Goal: Task Accomplishment & Management: Manage account settings

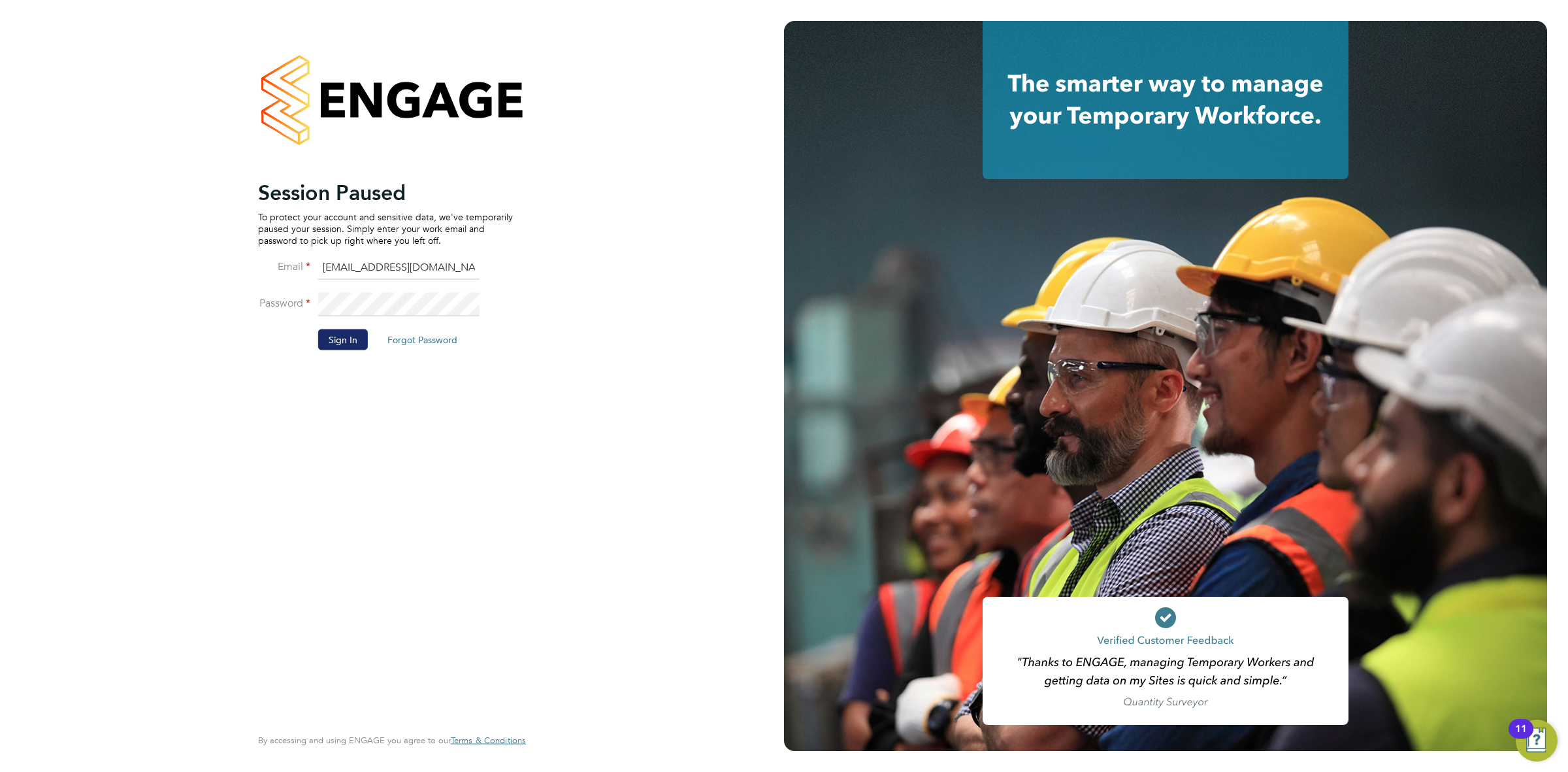
click at [329, 348] on button "Sign In" at bounding box center [343, 338] width 50 height 21
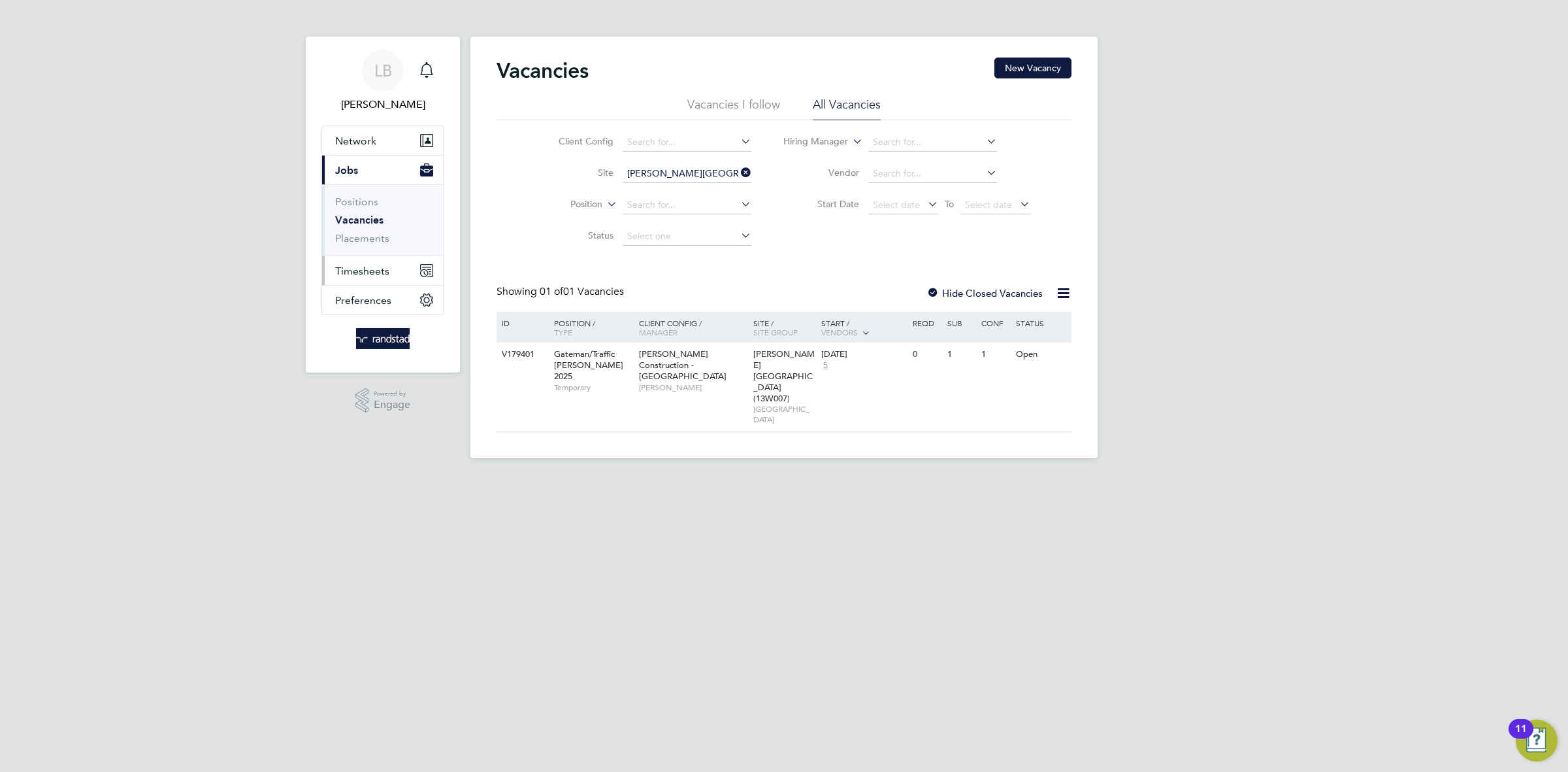
click at [370, 272] on span "Timesheets" at bounding box center [362, 270] width 54 height 13
click at [348, 173] on span "Jobs" at bounding box center [346, 170] width 23 height 13
click at [360, 243] on link "Placements" at bounding box center [362, 238] width 54 height 13
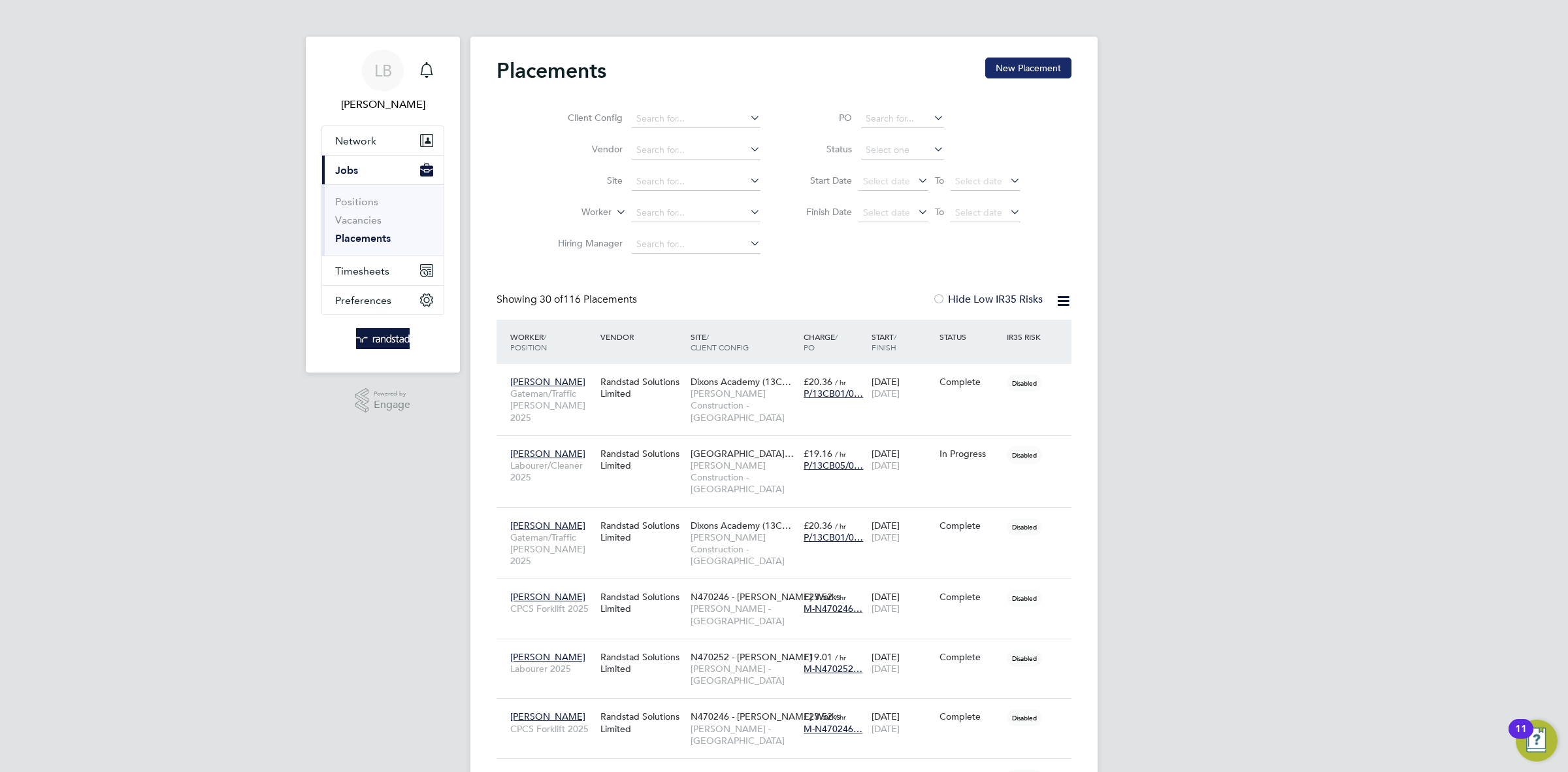
click at [1017, 63] on button "New Placement" at bounding box center [1028, 67] width 87 height 21
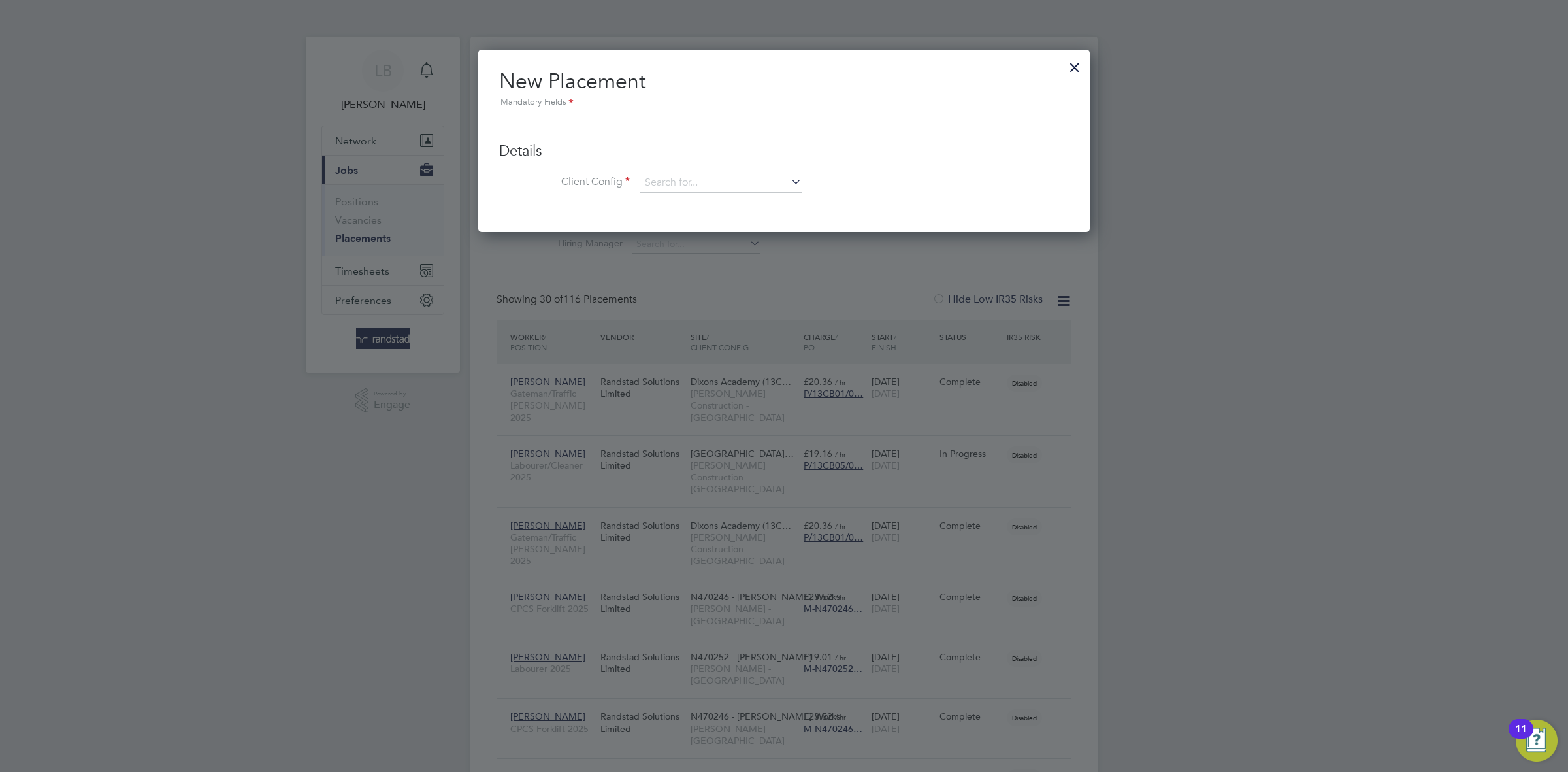
click at [1073, 72] on div at bounding box center [1074, 63] width 23 height 23
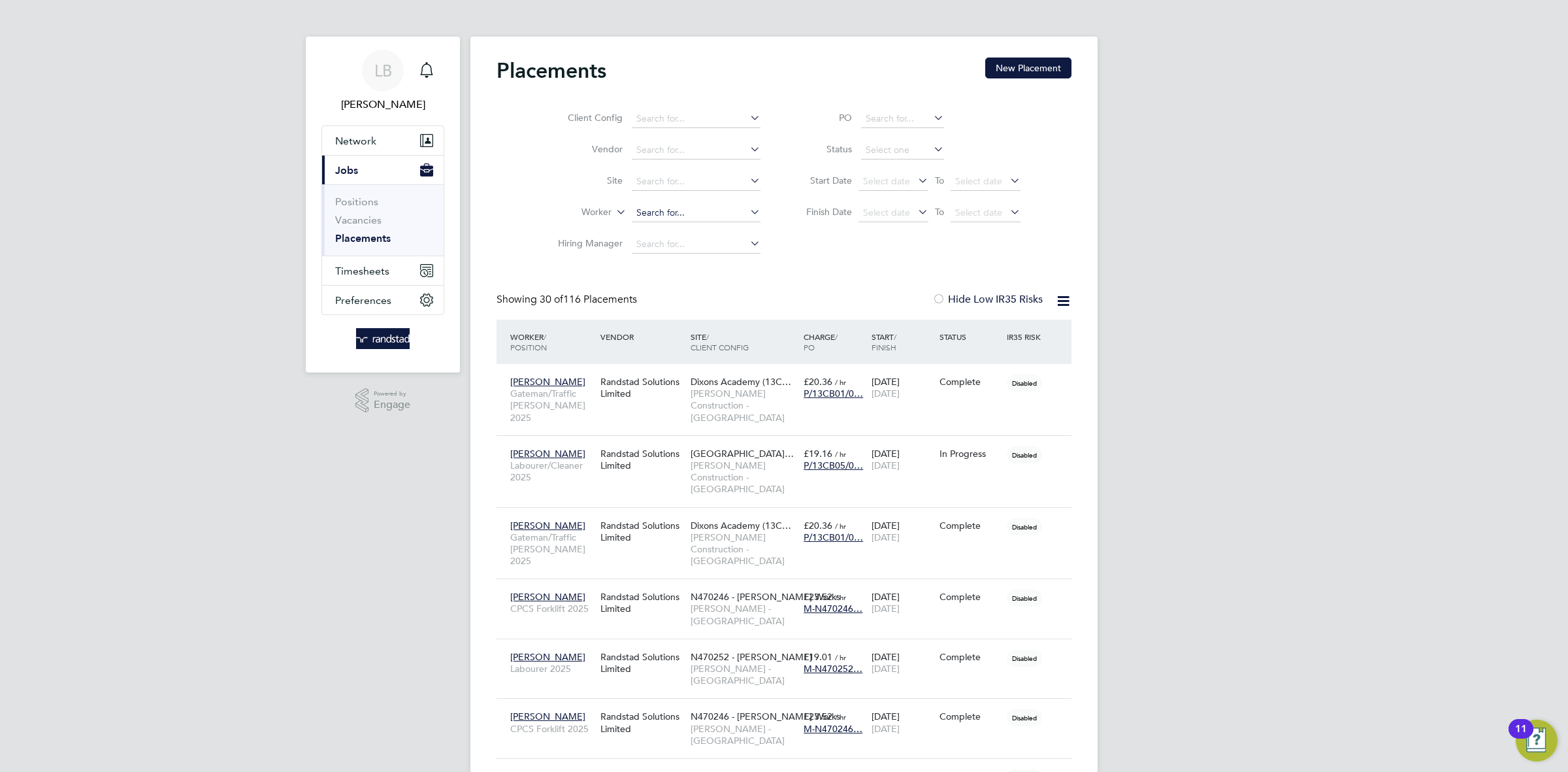
click at [690, 207] on input at bounding box center [696, 212] width 129 height 18
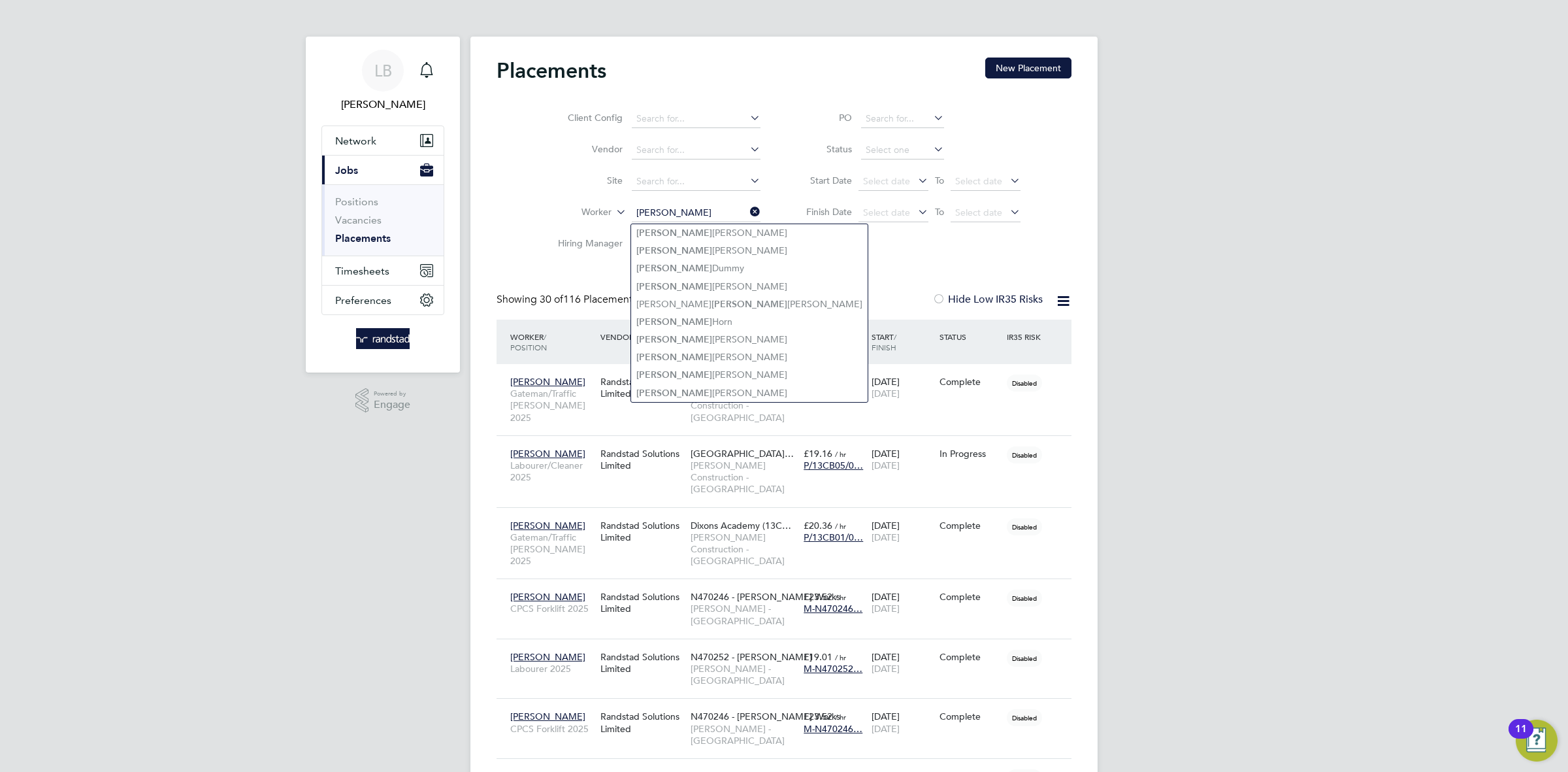
type input "david bam"
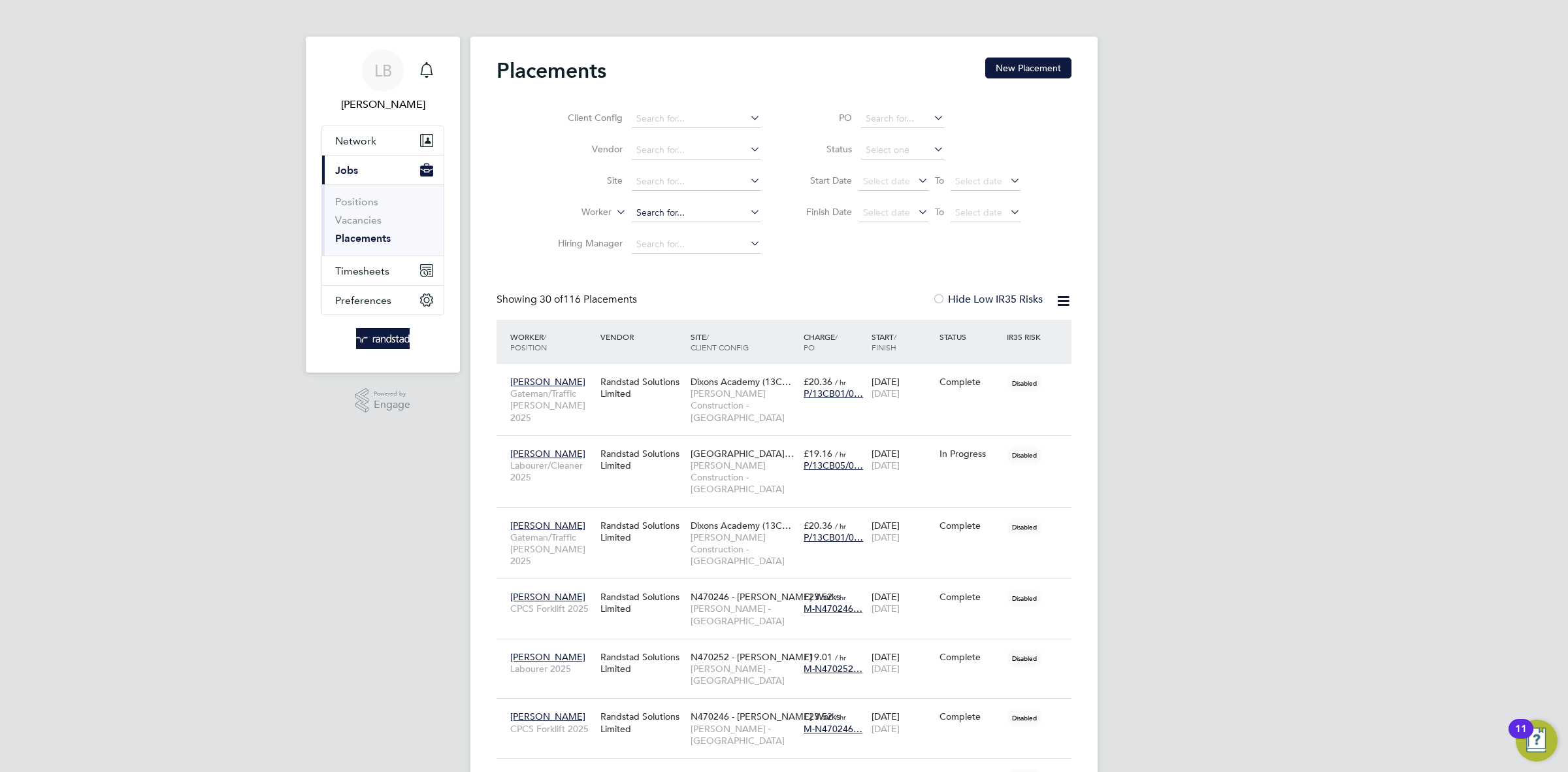
click at [658, 213] on input at bounding box center [696, 212] width 129 height 18
paste input "[PERSON_NAME]"
type input "[PERSON_NAME]"
click at [692, 184] on input at bounding box center [696, 181] width 129 height 18
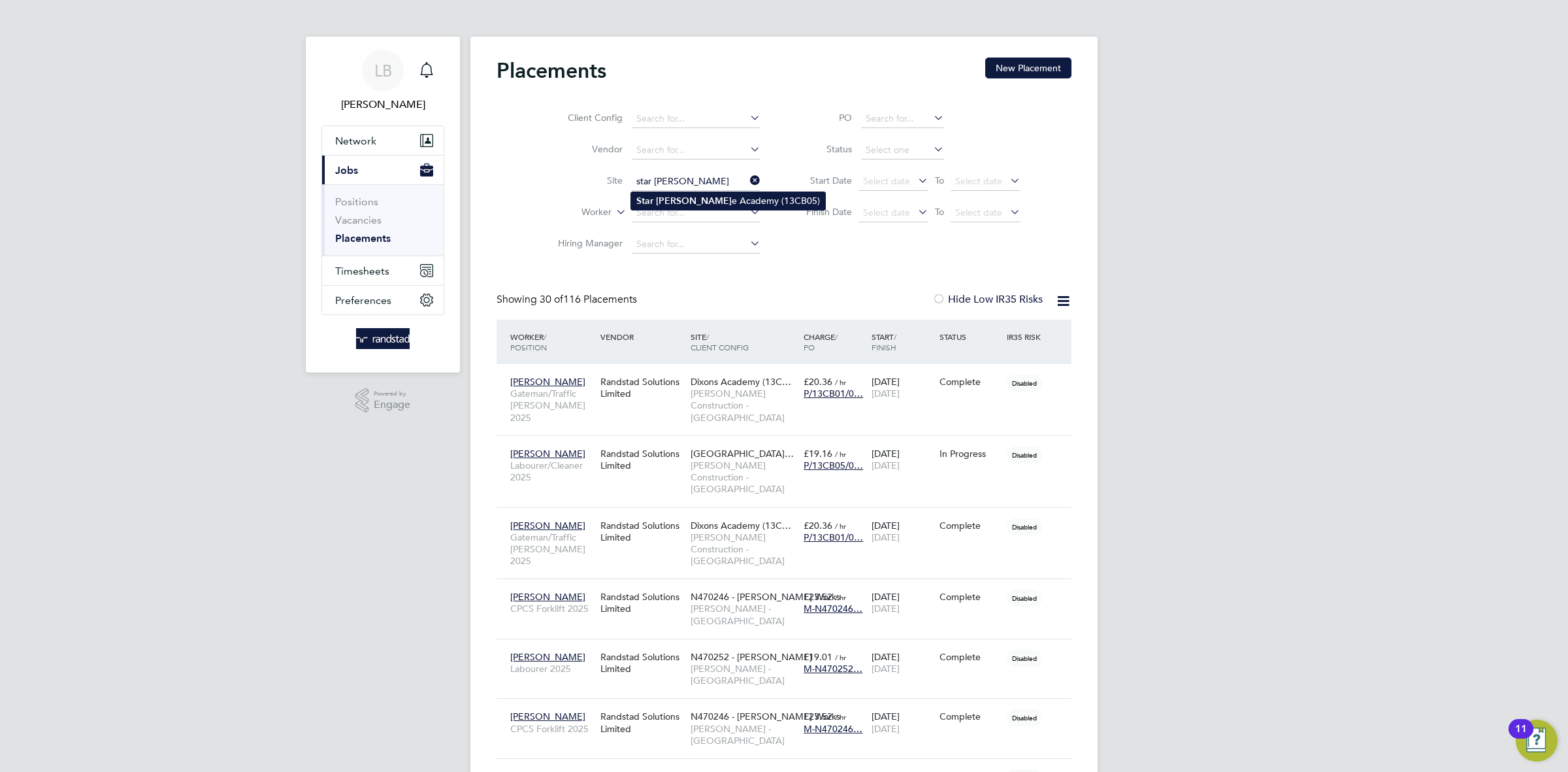
click at [689, 206] on li "Star Radcliff e Academy (13CB05)" at bounding box center [728, 200] width 194 height 17
type input "[GEOGRAPHIC_DATA] (13CB05)"
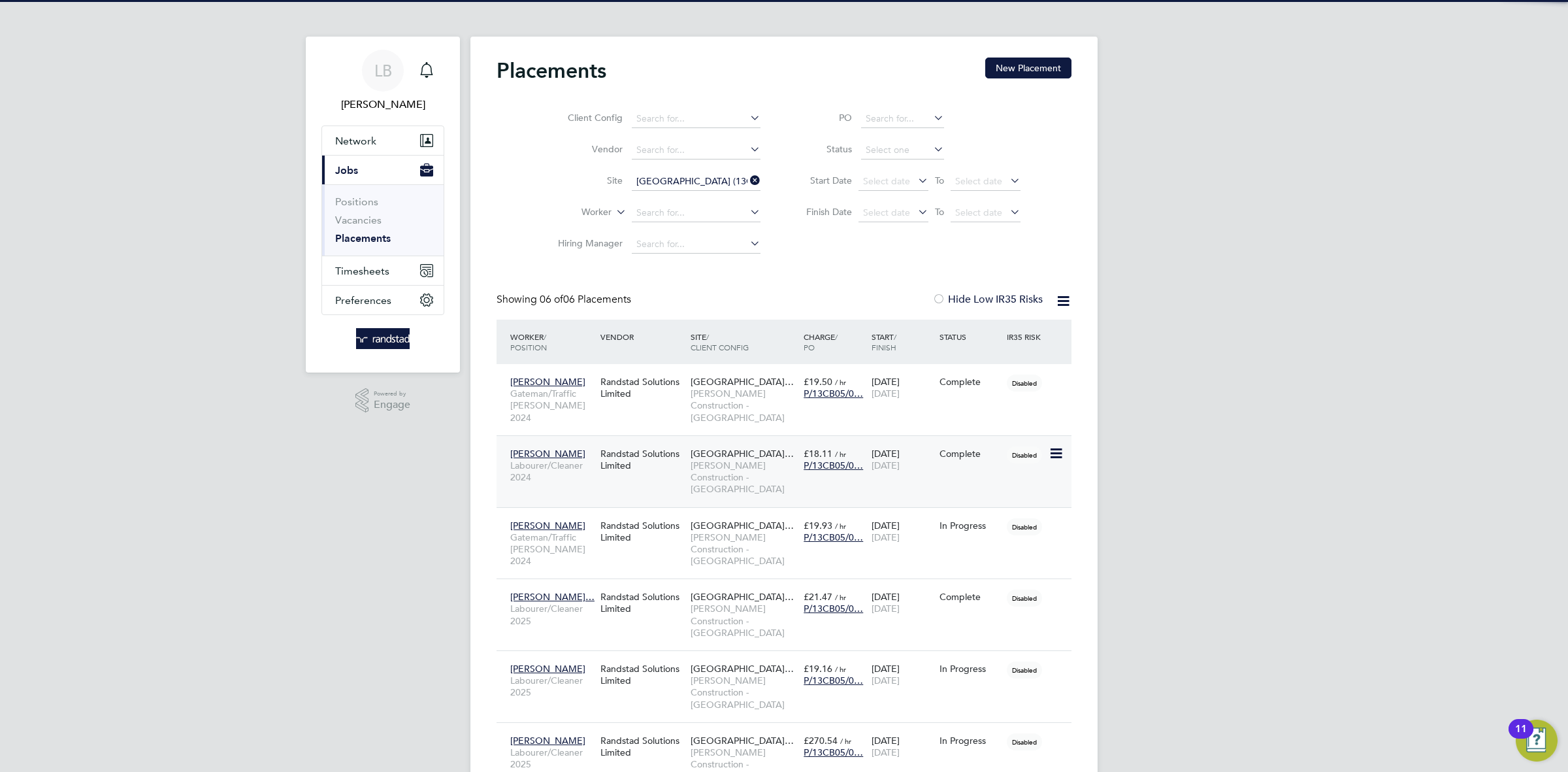
scroll to position [61, 113]
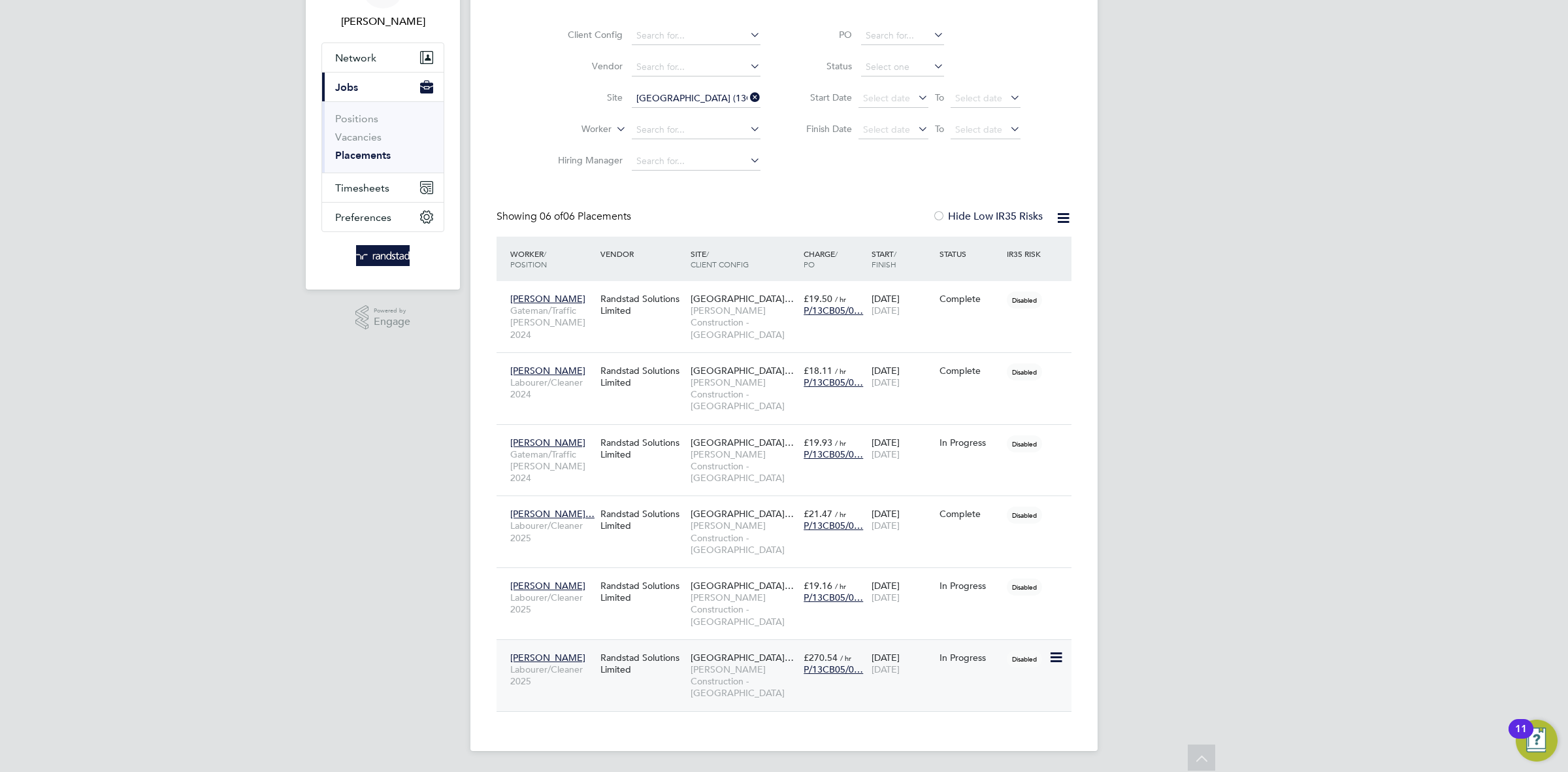
click at [712, 683] on span "[PERSON_NAME] Construction - [GEOGRAPHIC_DATA]" at bounding box center [744, 681] width 107 height 36
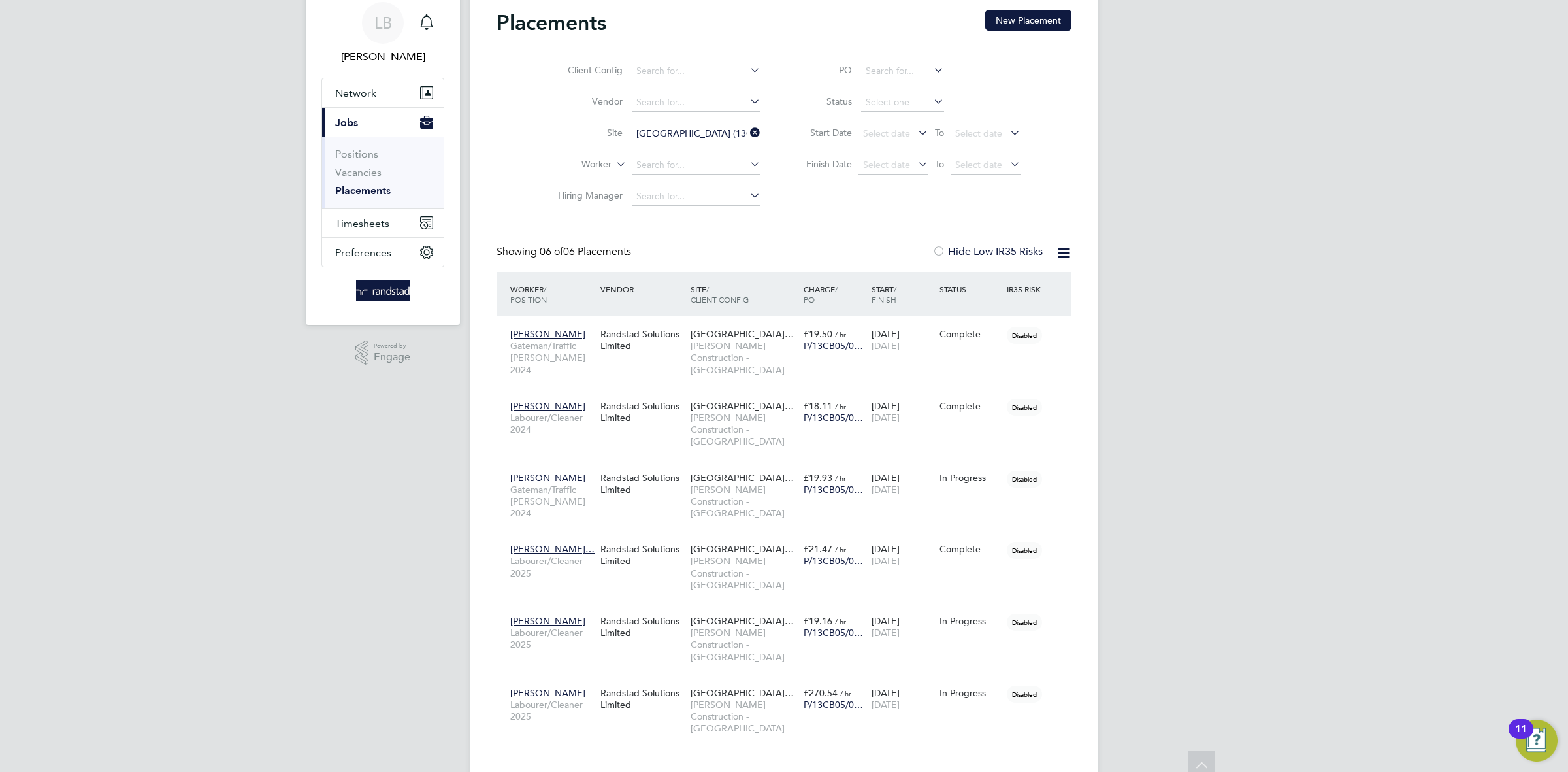
scroll to position [0, 0]
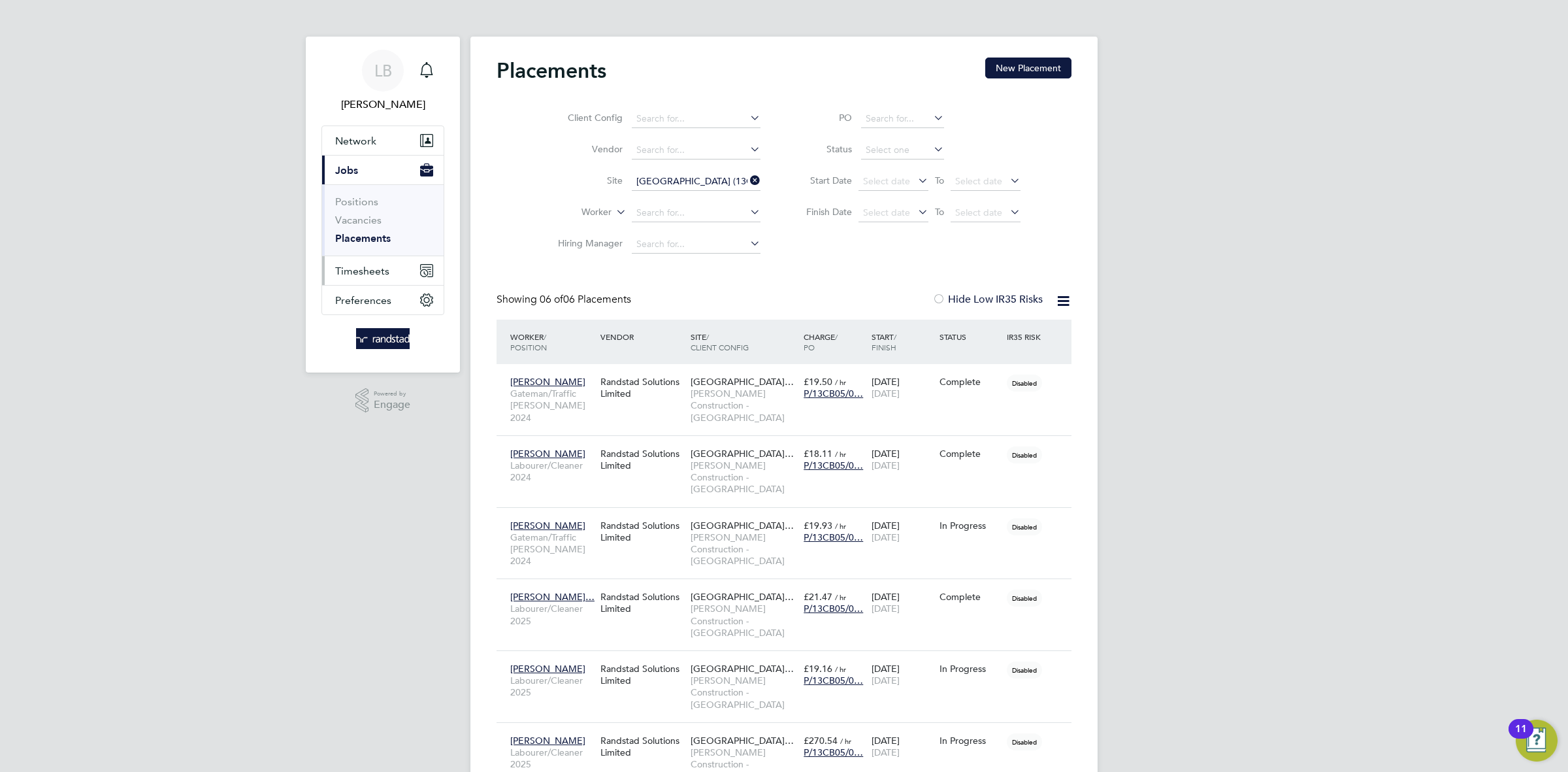
click at [380, 274] on span "Timesheets" at bounding box center [362, 270] width 54 height 13
click at [350, 221] on ul "Timesheets Expenses" at bounding box center [383, 240] width 121 height 53
click at [364, 248] on link "Expenses" at bounding box center [357, 249] width 45 height 13
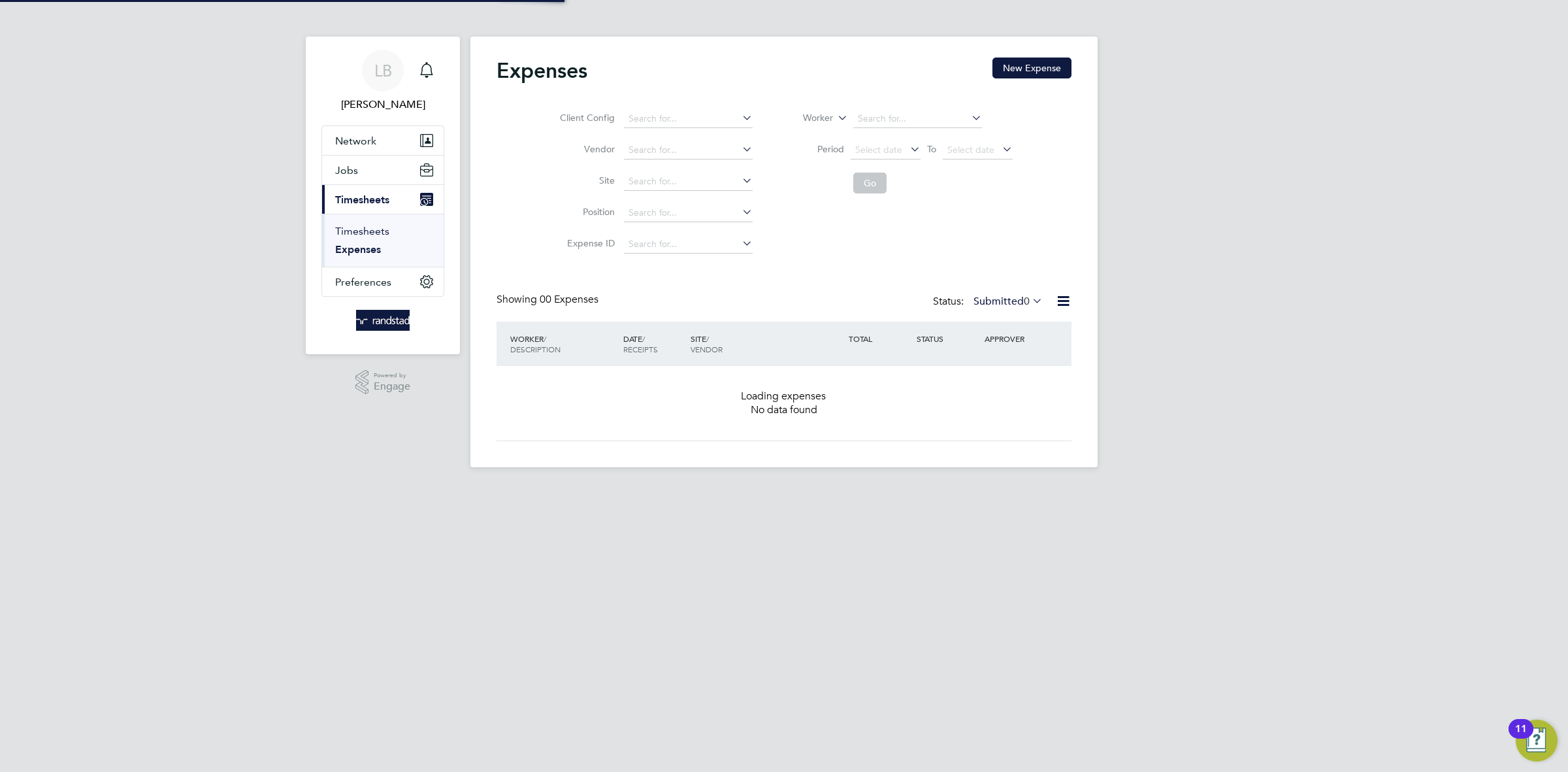
click at [355, 234] on link "Timesheets" at bounding box center [362, 230] width 54 height 13
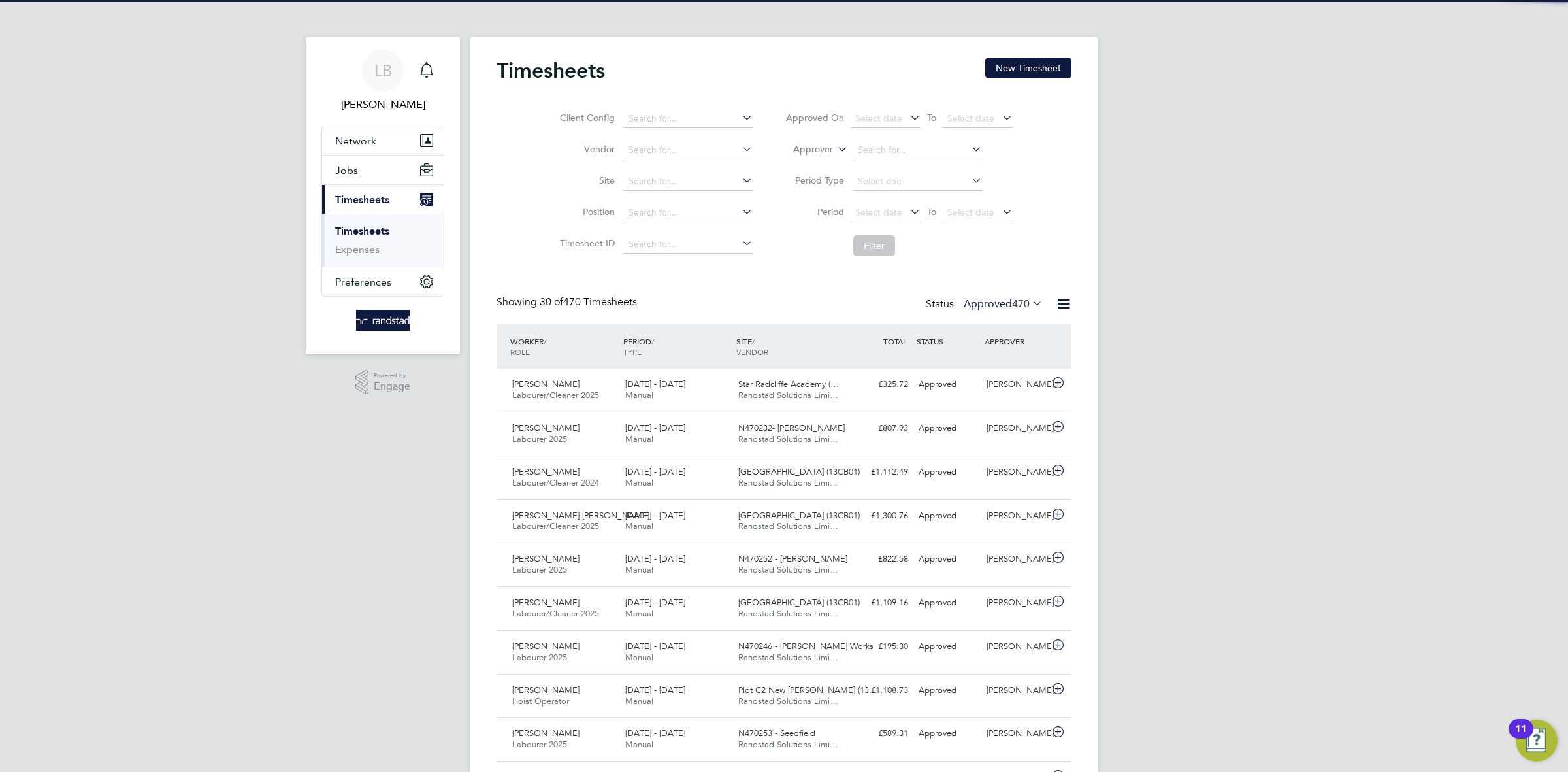
scroll to position [33, 113]
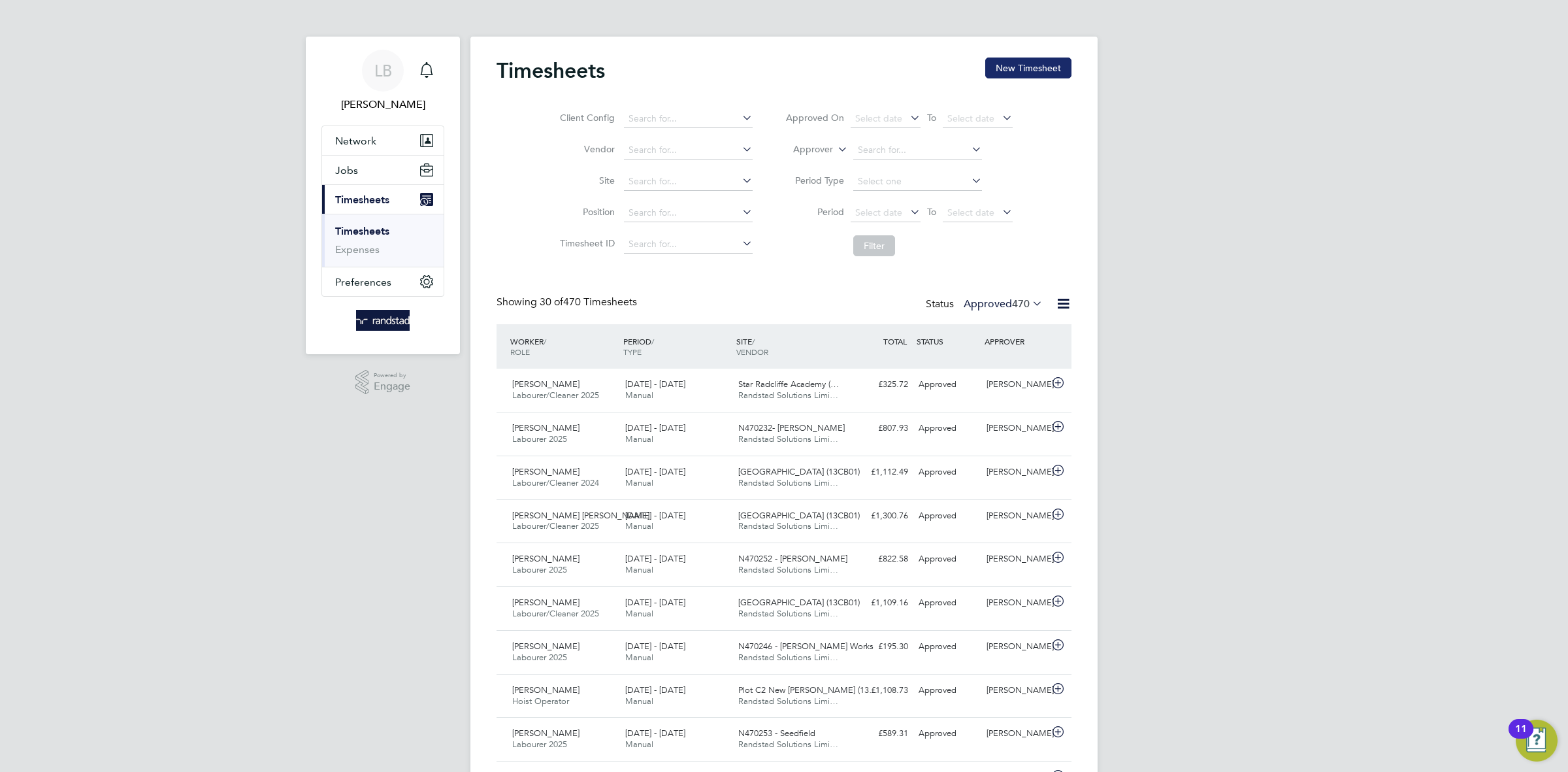
click at [1009, 77] on button "New Timesheet" at bounding box center [1028, 67] width 87 height 21
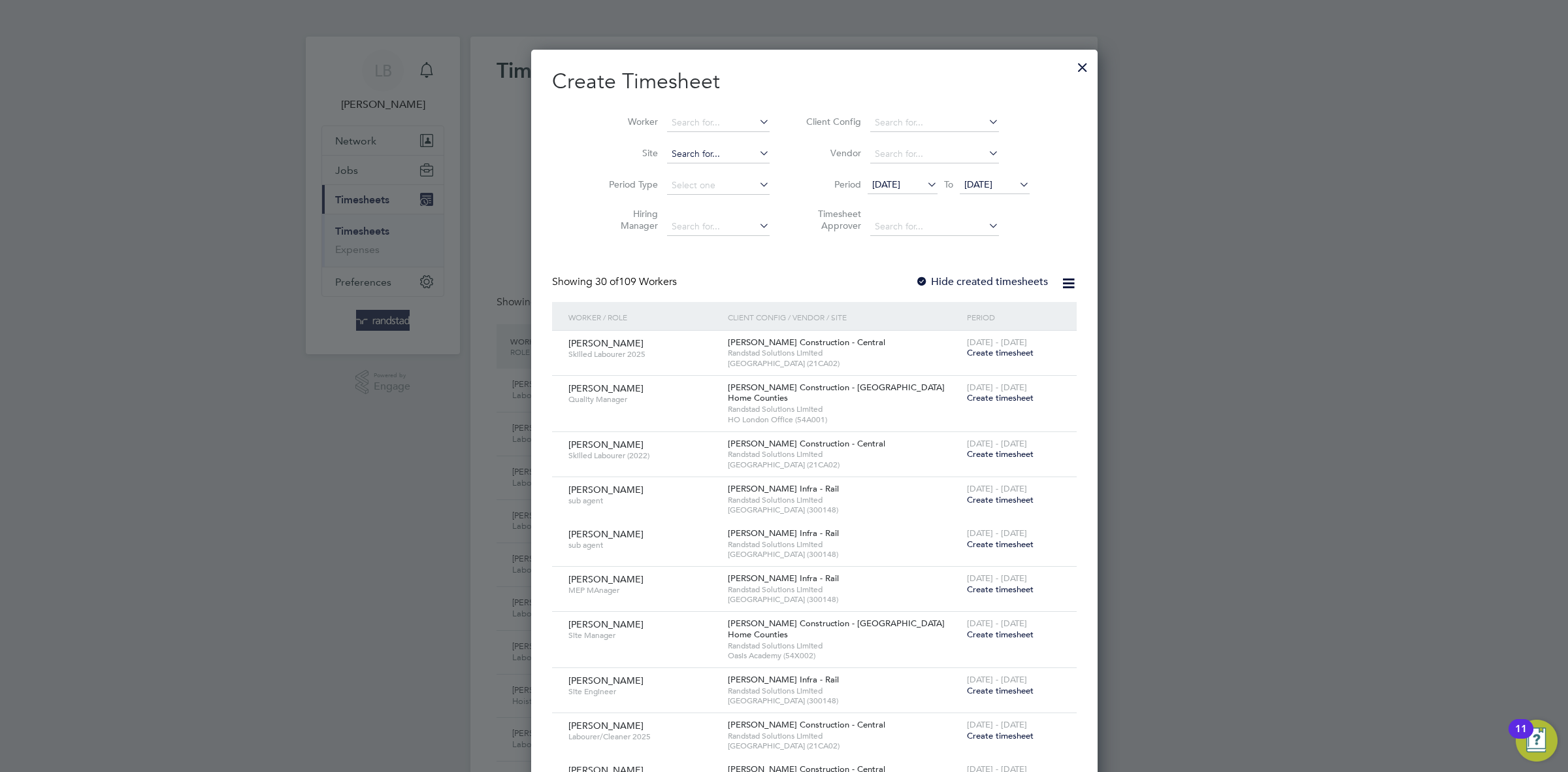
click at [667, 156] on input at bounding box center [718, 154] width 103 height 18
type input "S"
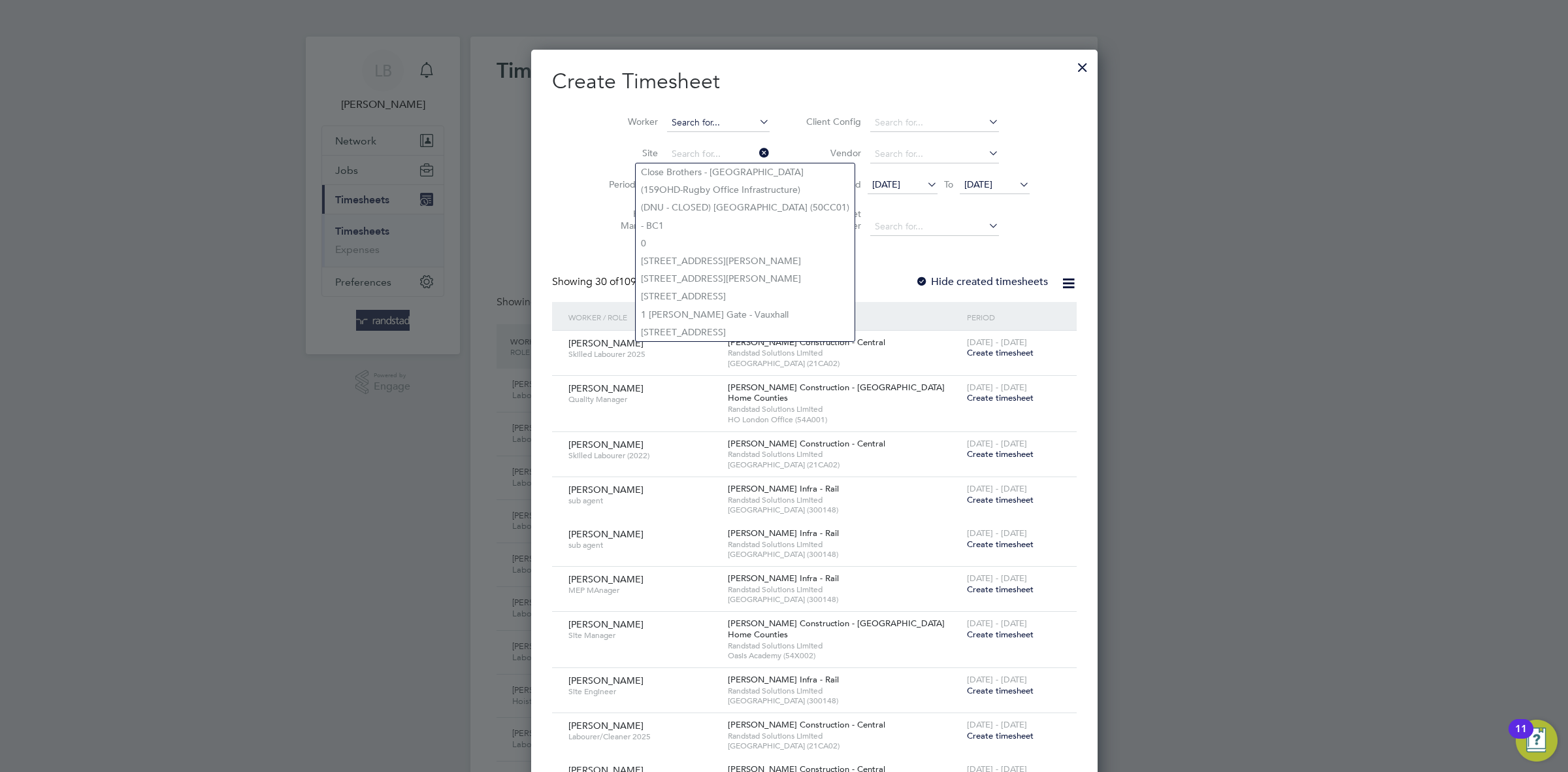
click at [667, 123] on input at bounding box center [718, 123] width 103 height 18
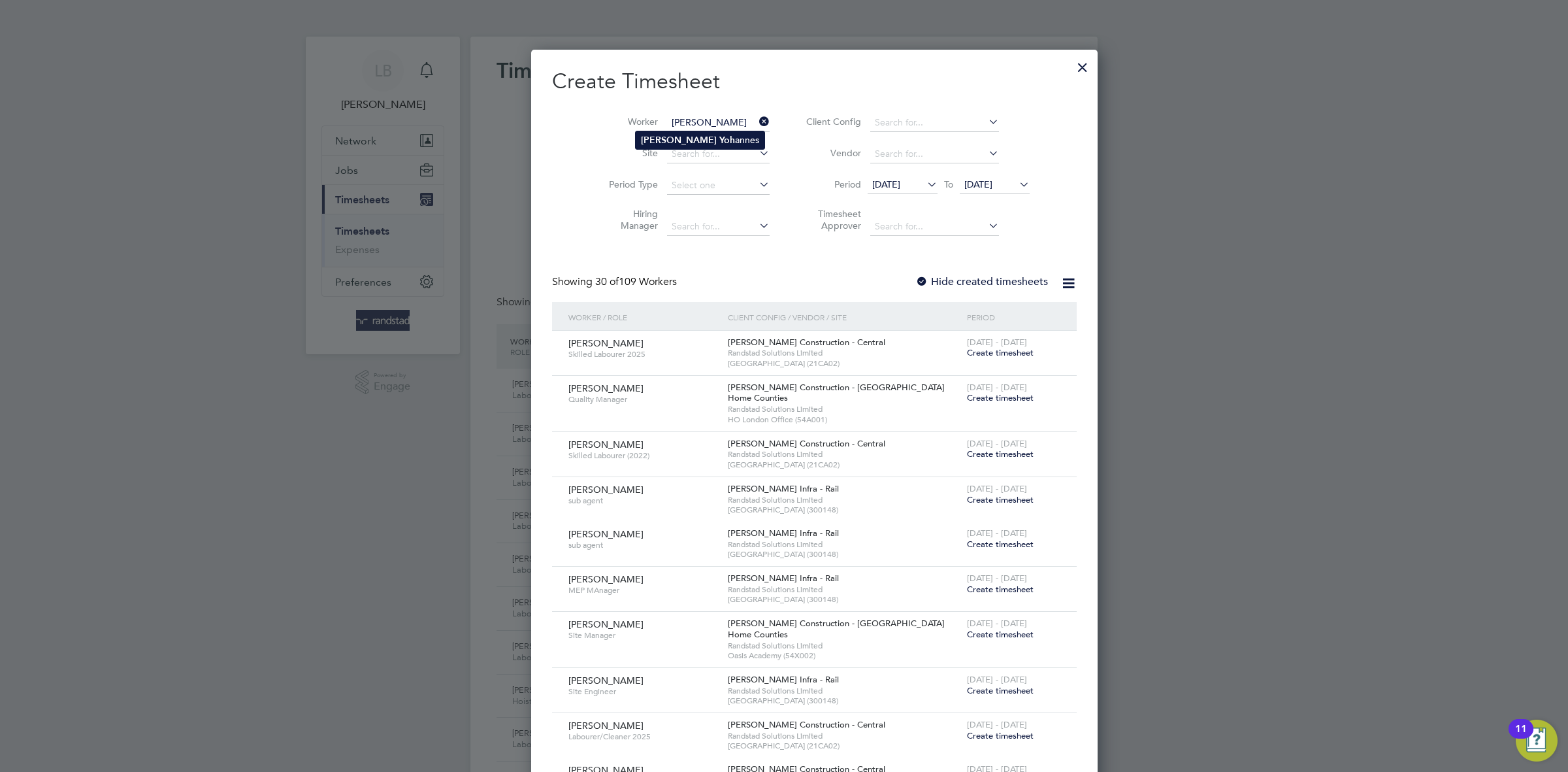
click at [719, 141] on b "Yoh" at bounding box center [727, 140] width 16 height 11
type input "Simon Yohannes"
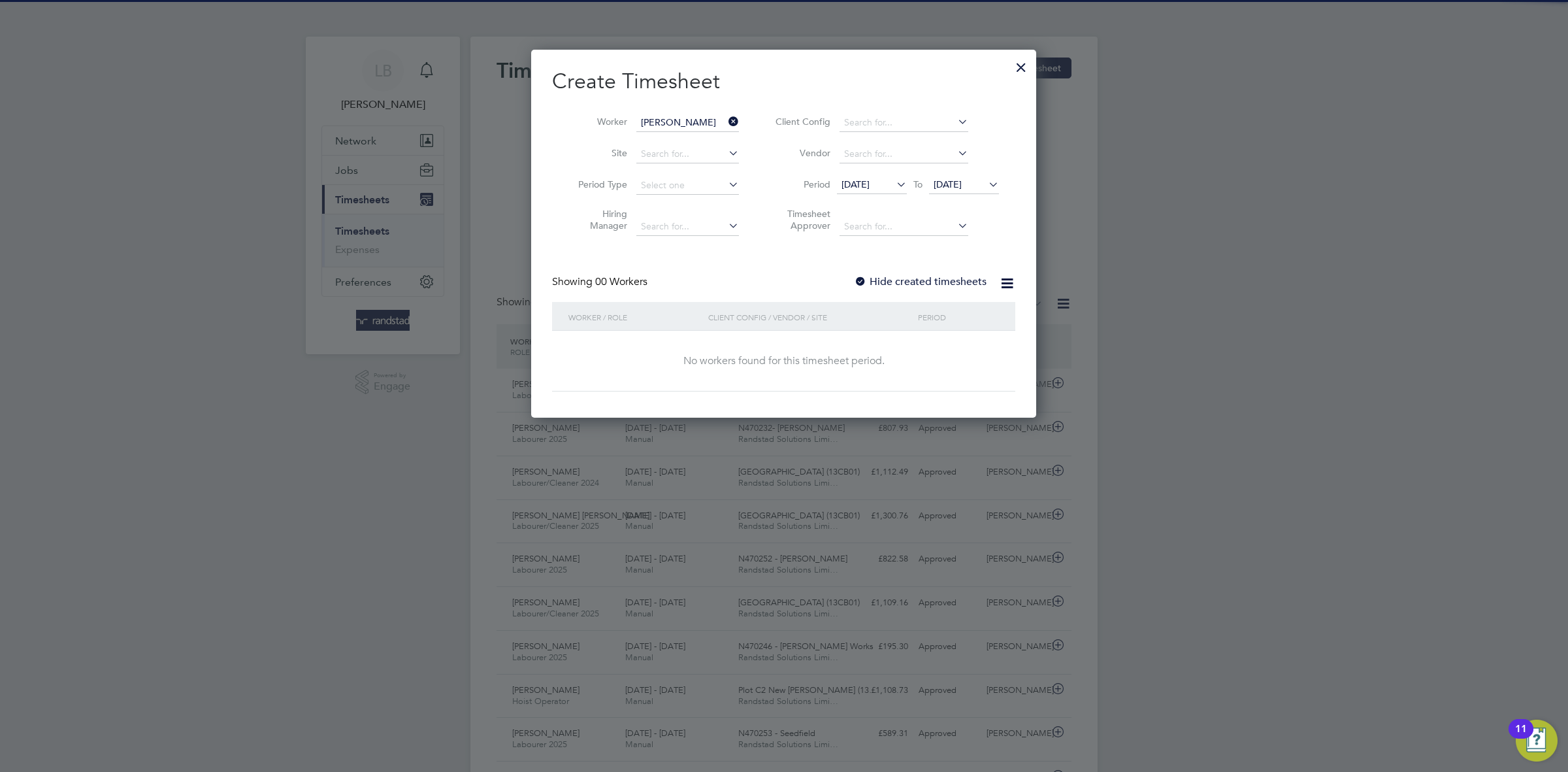
click at [904, 285] on label "Hide created timesheets" at bounding box center [919, 282] width 132 height 13
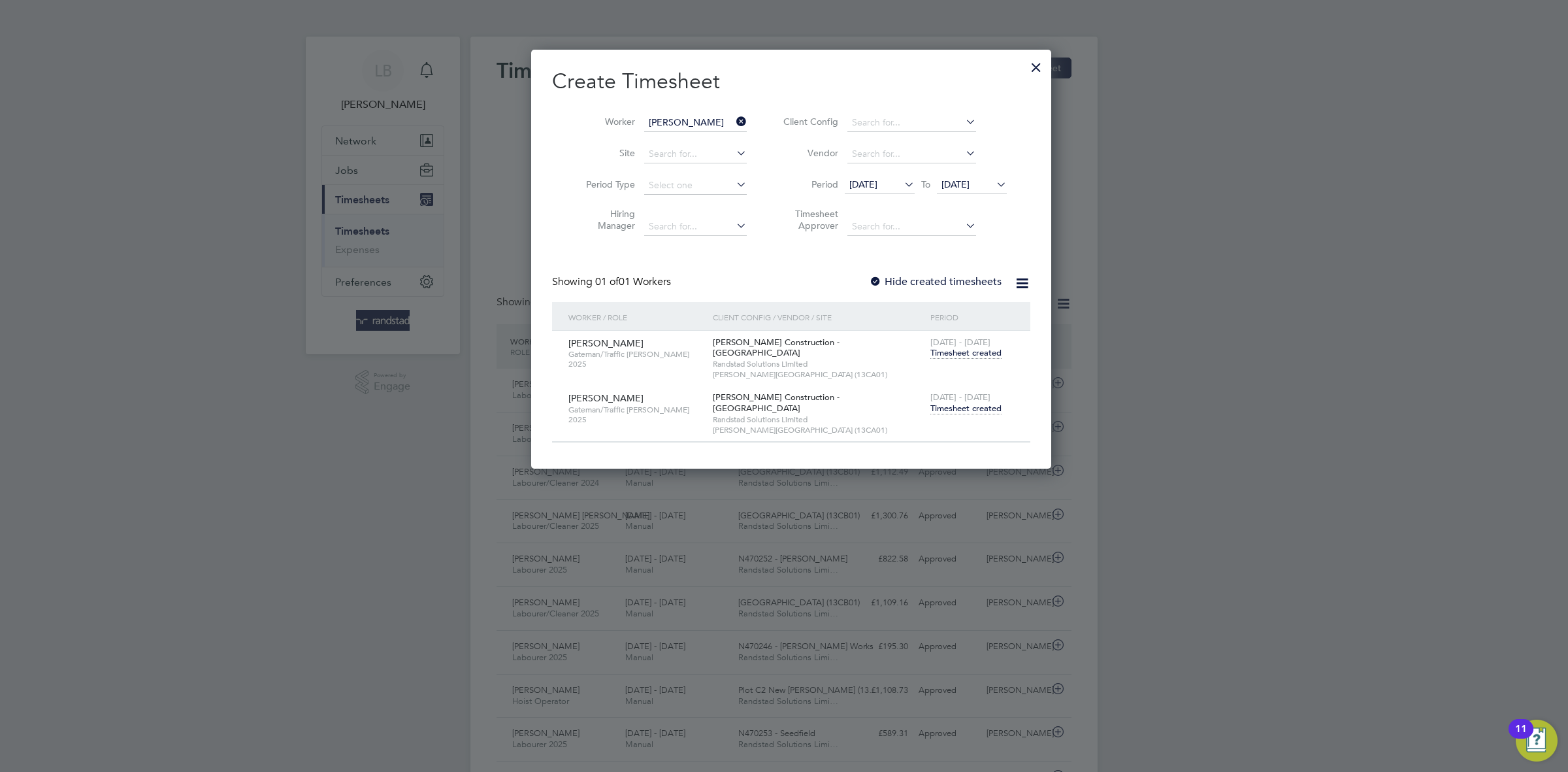
click at [961, 402] on span "Timesheet created" at bounding box center [965, 408] width 71 height 12
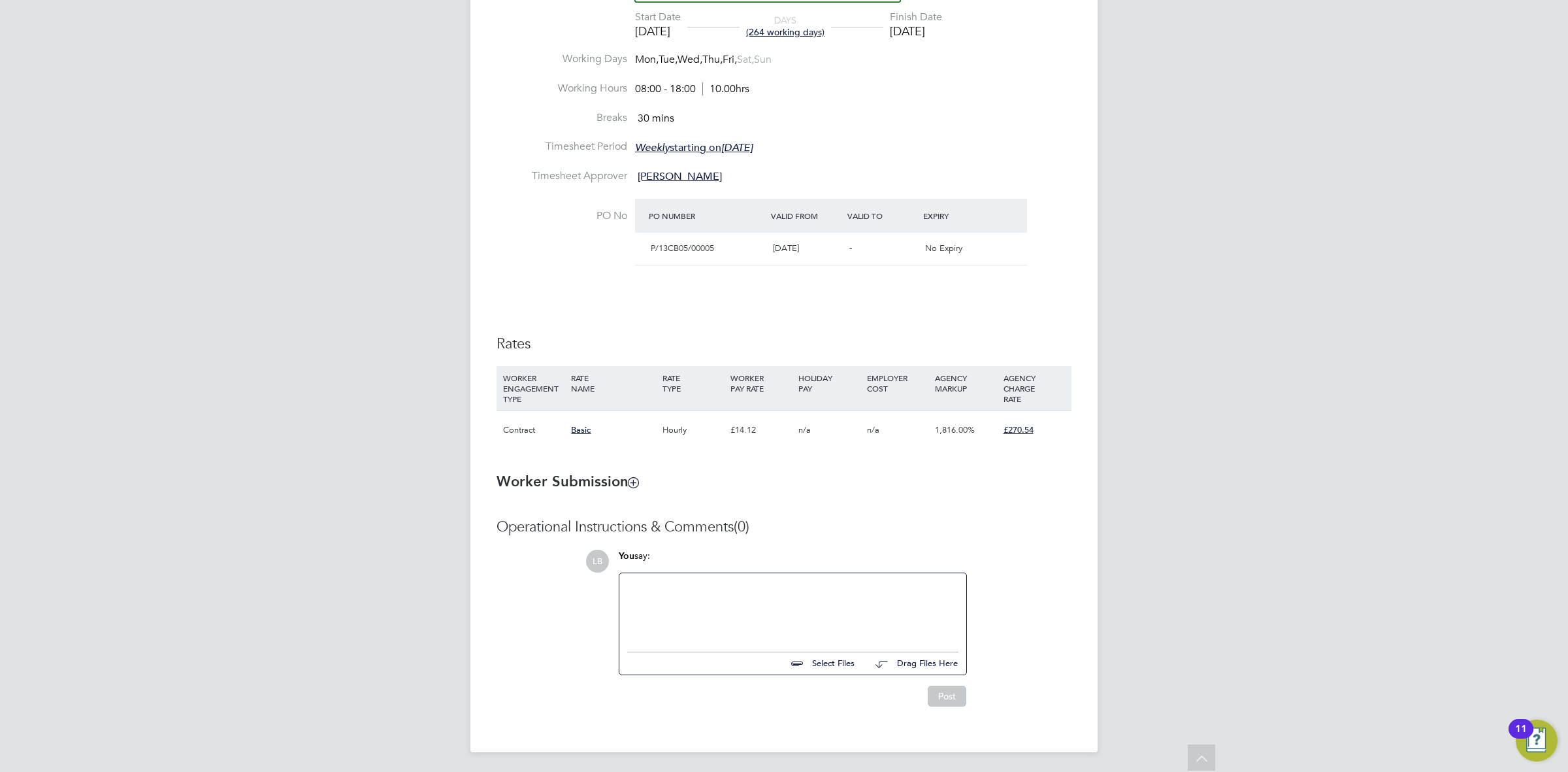
scroll to position [533, 0]
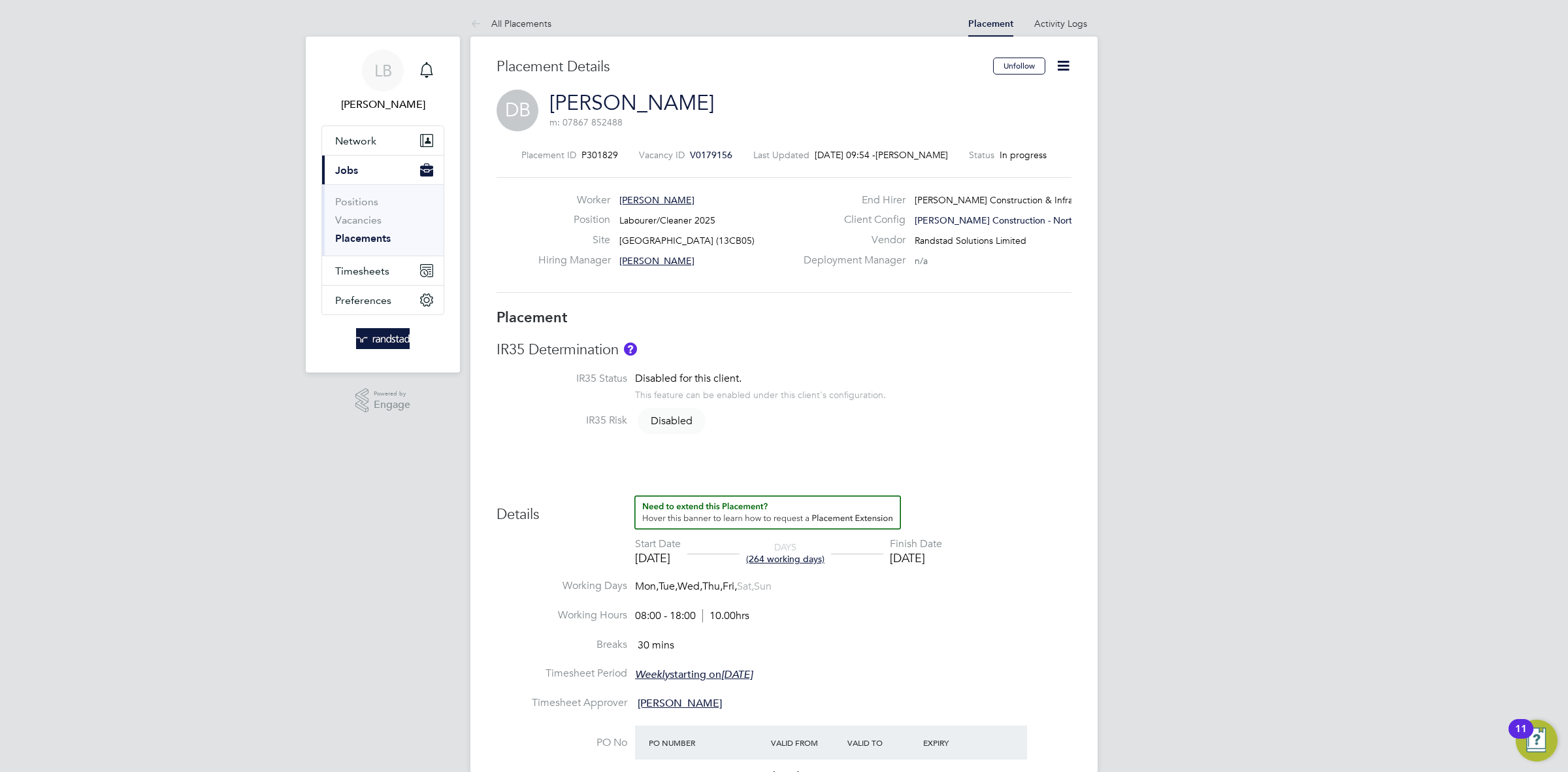
click at [1061, 70] on icon at bounding box center [1063, 65] width 17 height 17
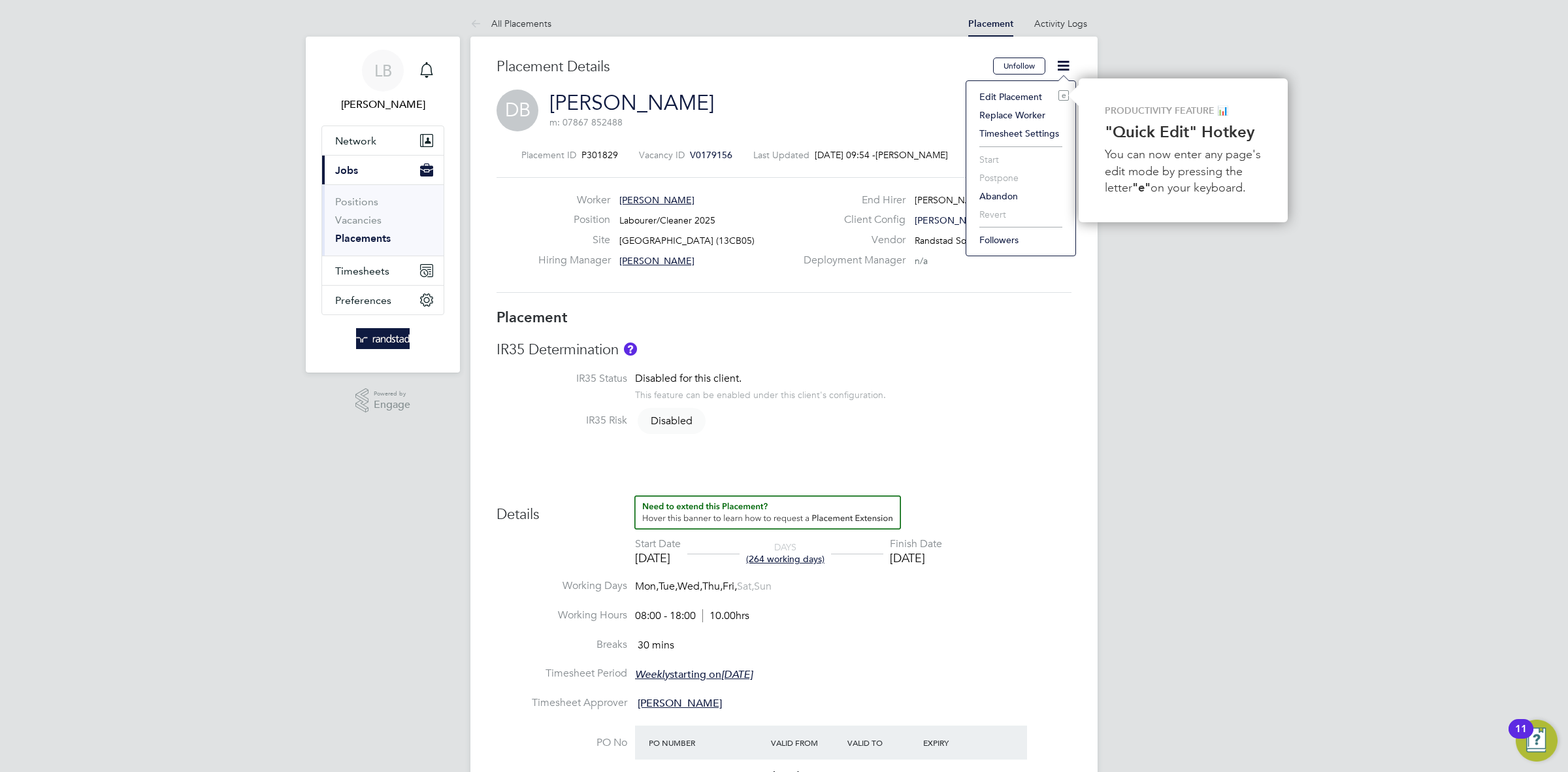
click at [991, 85] on div "Edit Placement e Replace Worker Timesheet Settings Start Postpone Abandon Rever…" at bounding box center [1021, 169] width 111 height 177
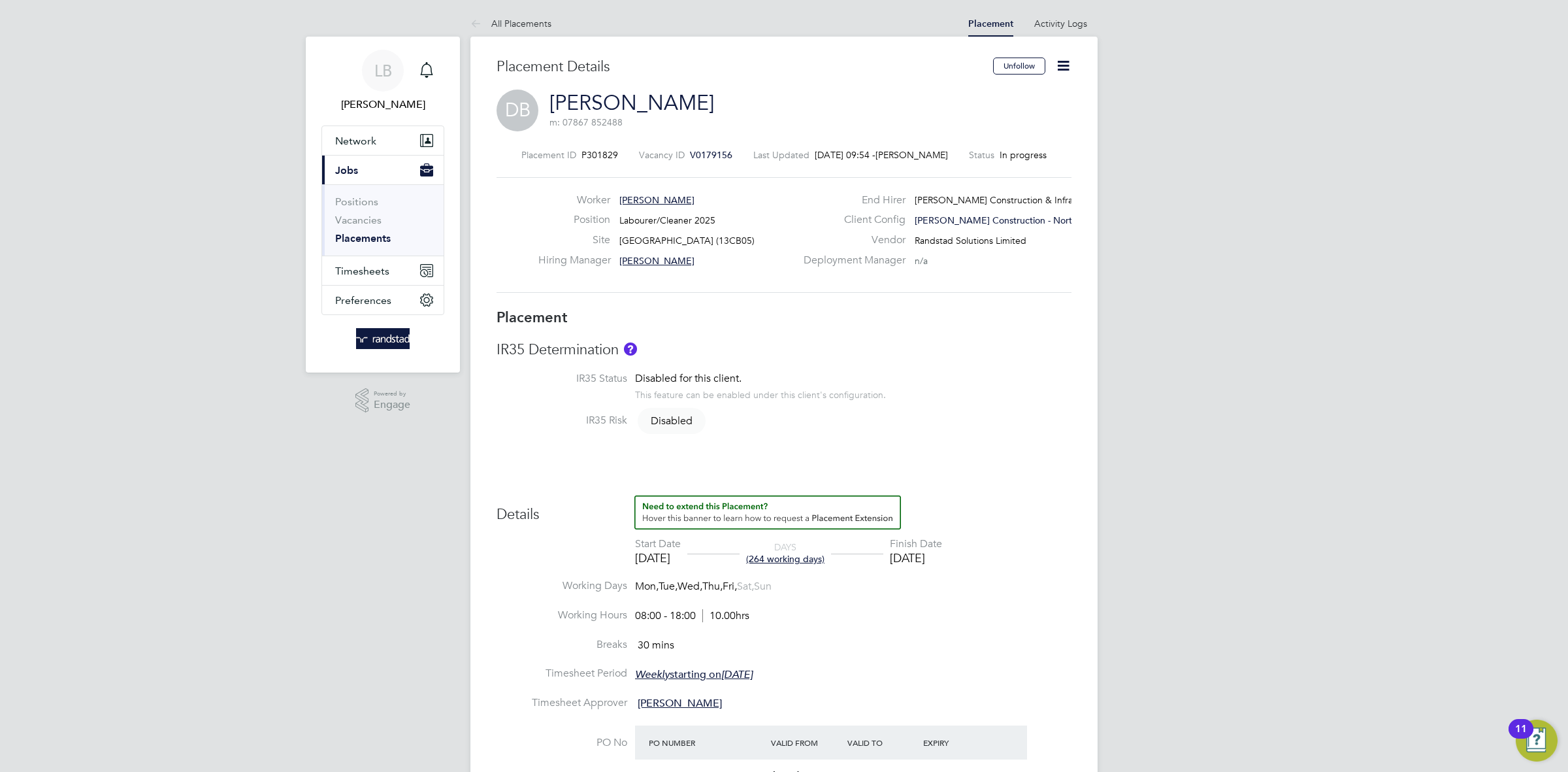
click at [1070, 69] on icon at bounding box center [1063, 65] width 17 height 17
click at [1016, 100] on li "Edit Placement e" at bounding box center [1021, 96] width 96 height 18
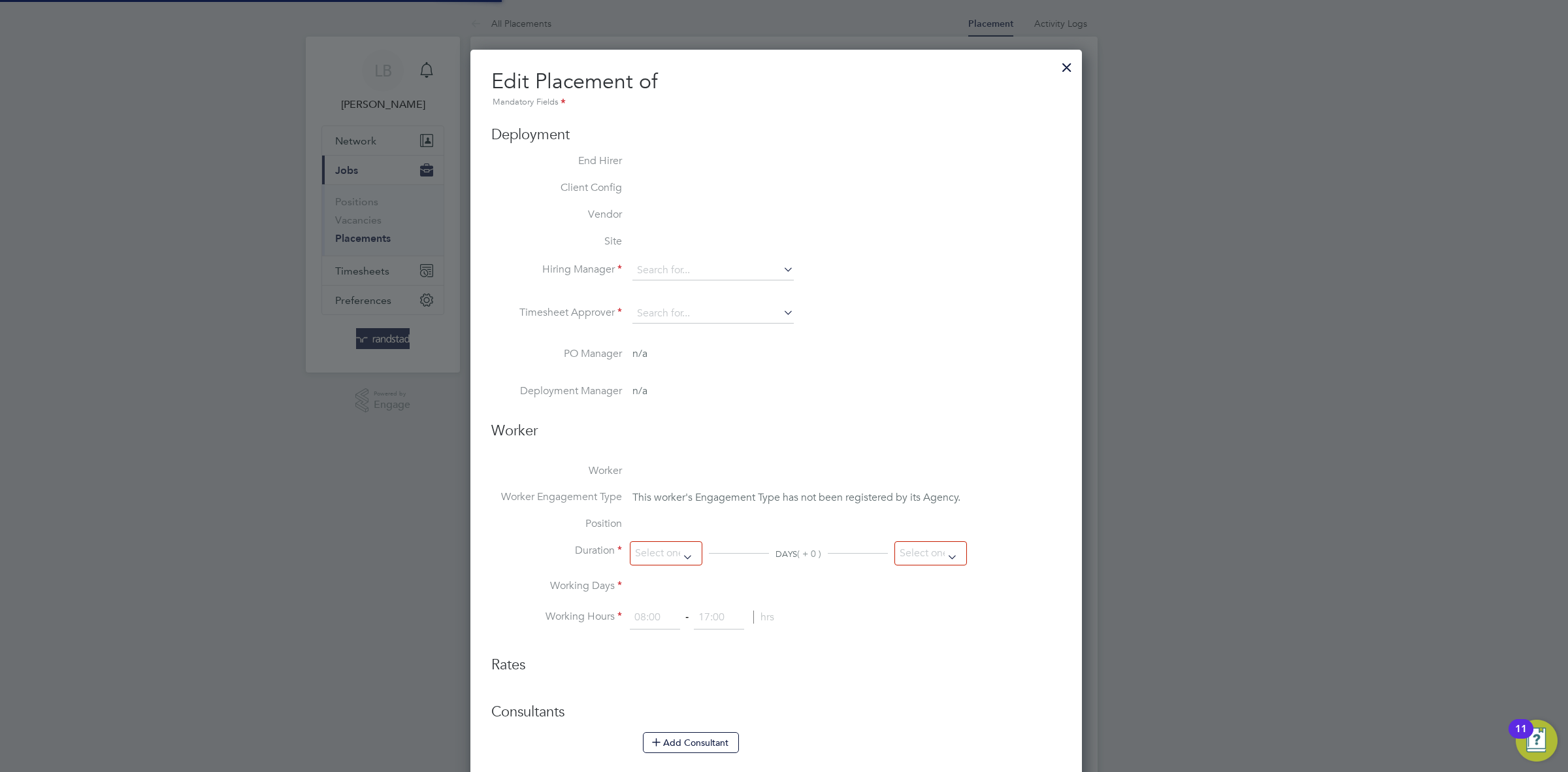
type input "[PERSON_NAME]"
type input "[DATE]"
type input "08:00"
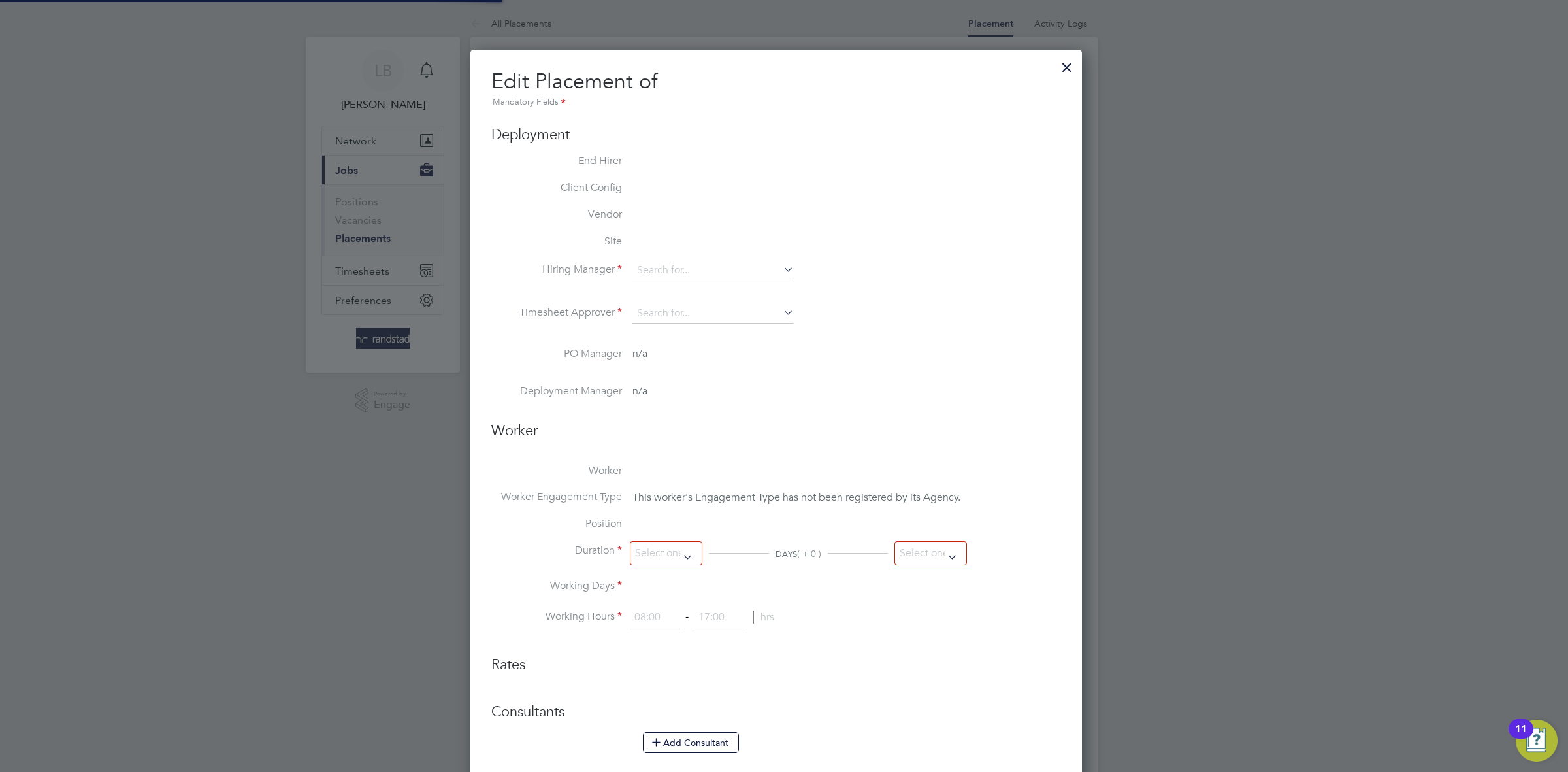
type input "18:00"
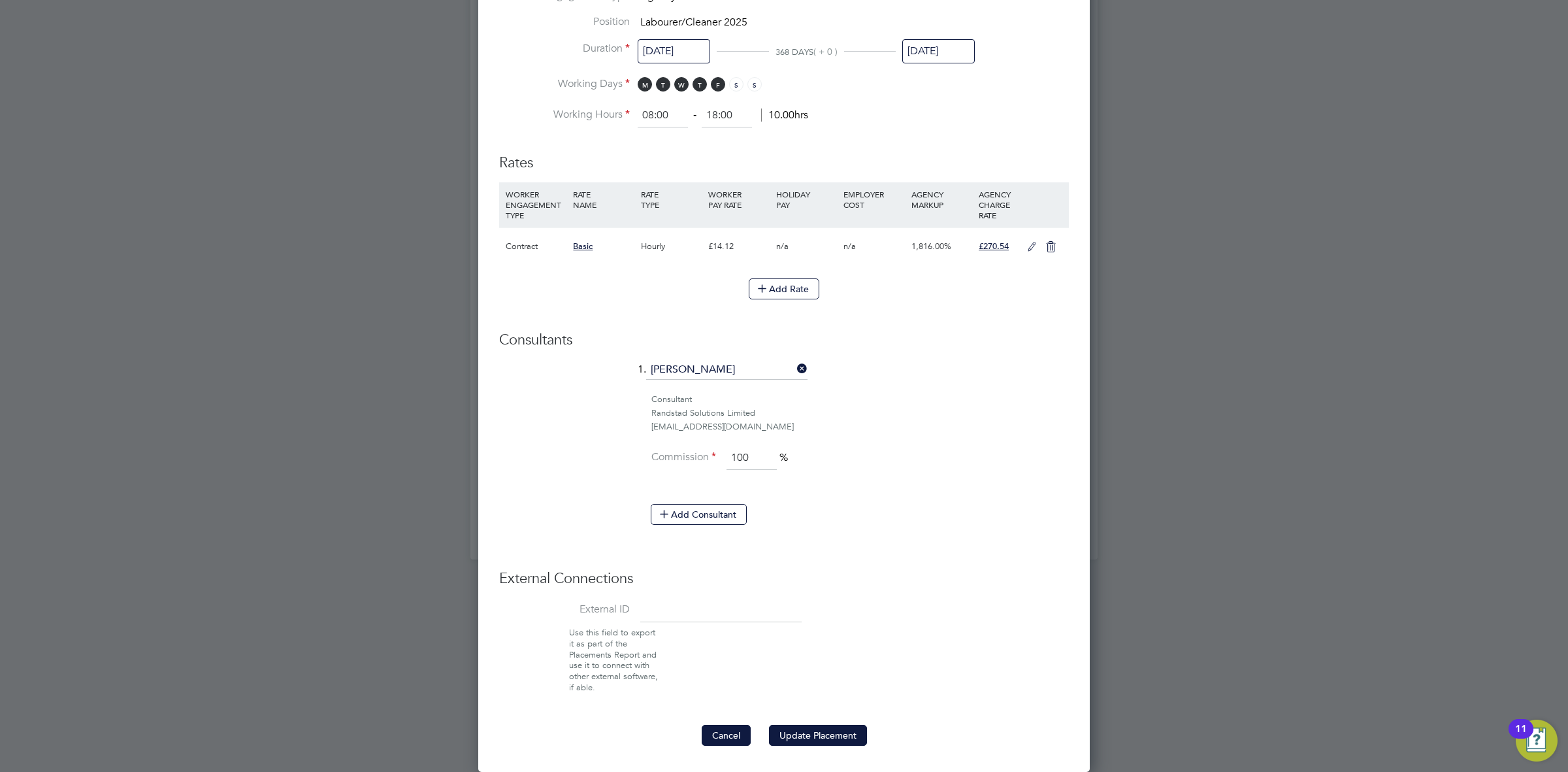
click at [733, 741] on button "Cancel" at bounding box center [726, 735] width 49 height 21
